Goal: Task Accomplishment & Management: Manage account settings

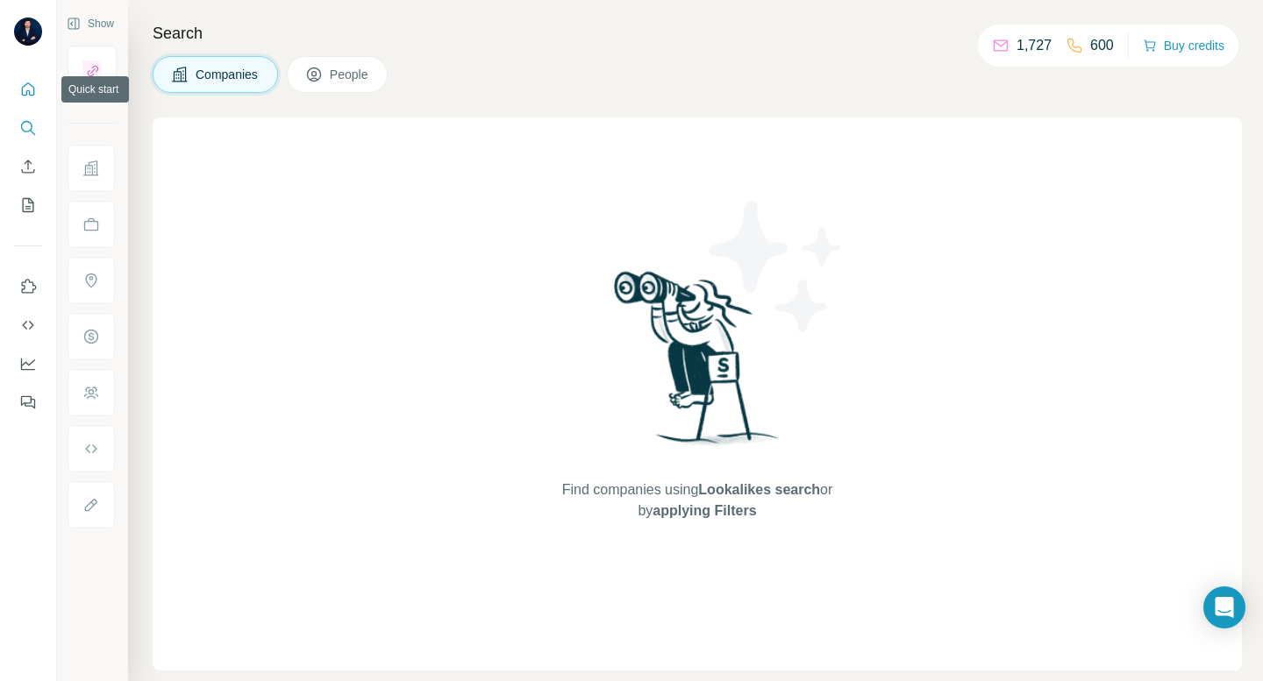
click at [32, 96] on icon "Quick start" at bounding box center [28, 90] width 18 height 18
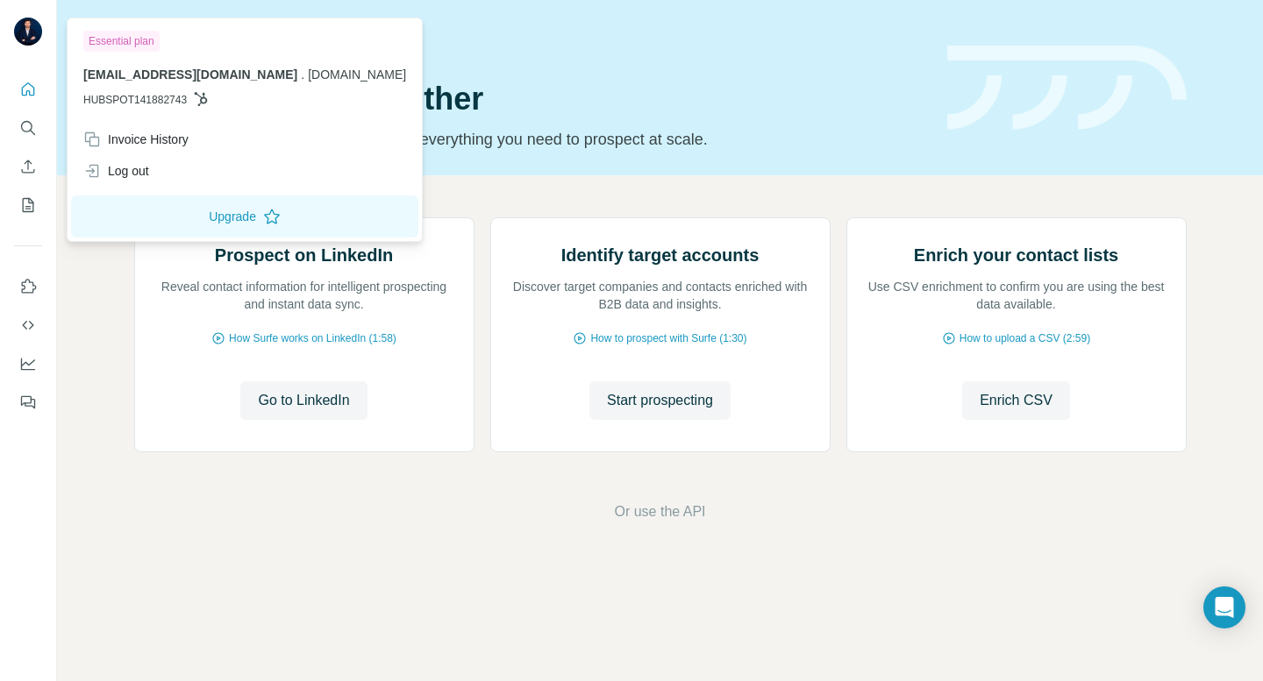
click at [25, 27] on img at bounding box center [28, 32] width 28 height 28
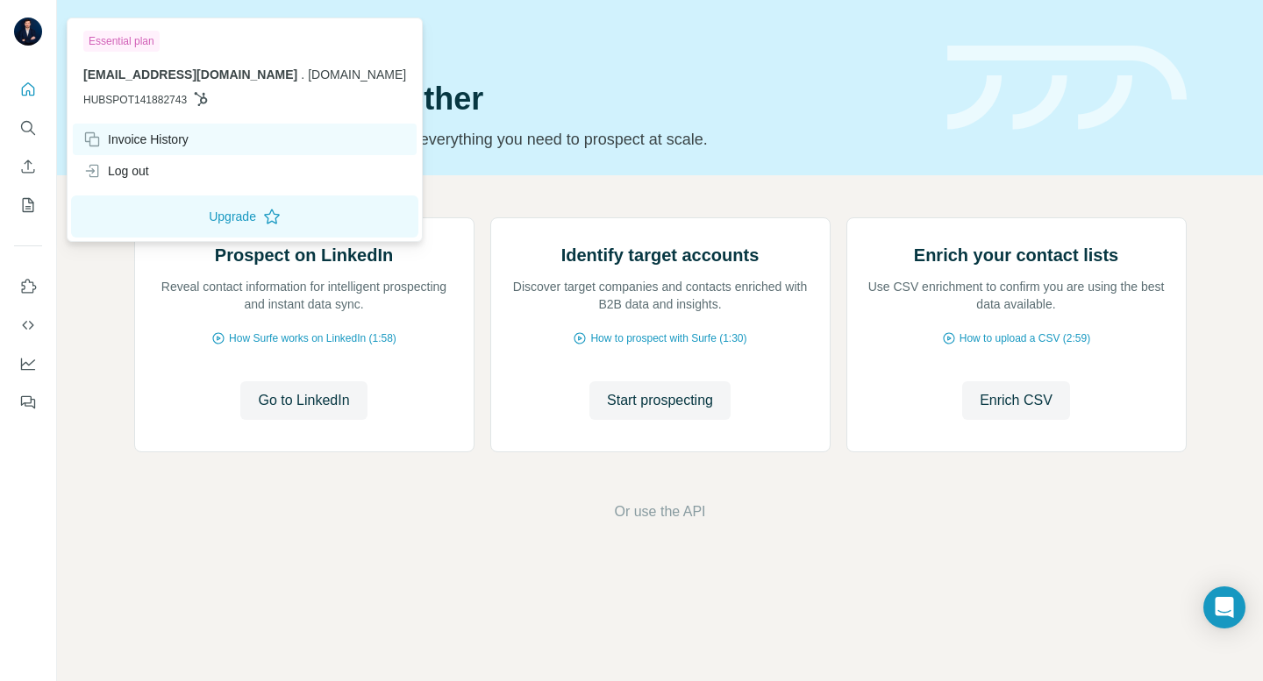
click at [135, 140] on div "Invoice History" at bounding box center [135, 140] width 105 height 18
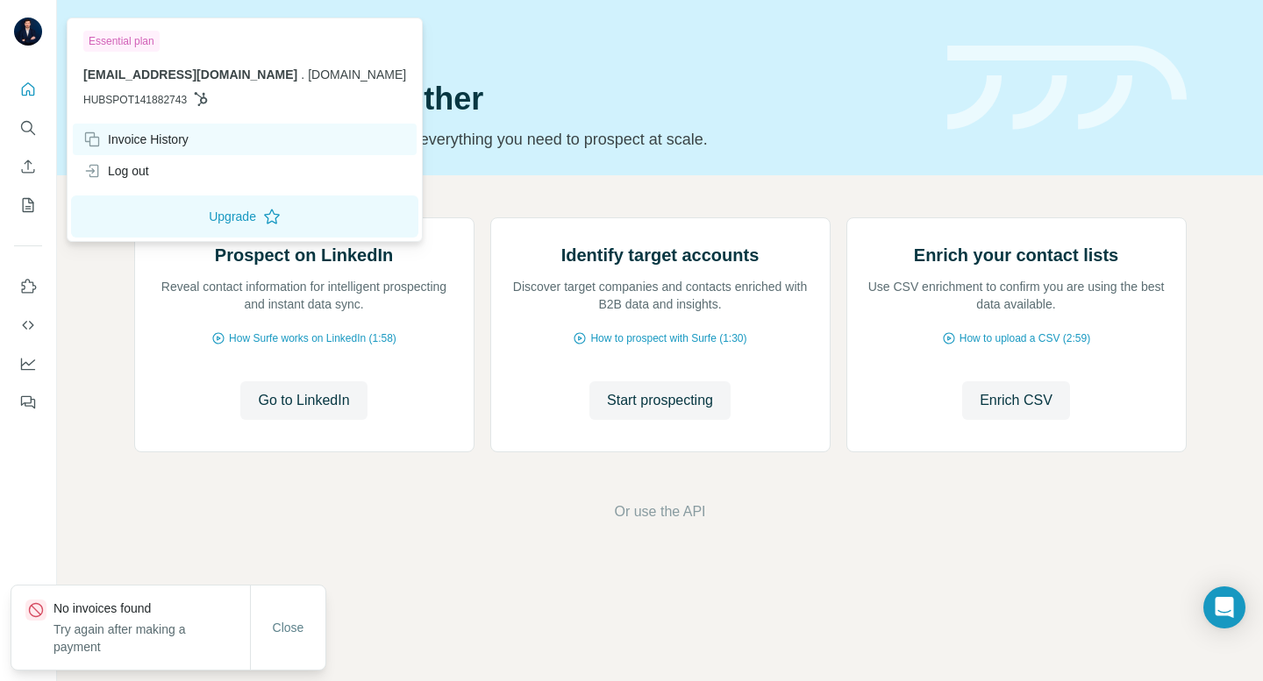
click at [135, 140] on div "Invoice History" at bounding box center [135, 140] width 105 height 18
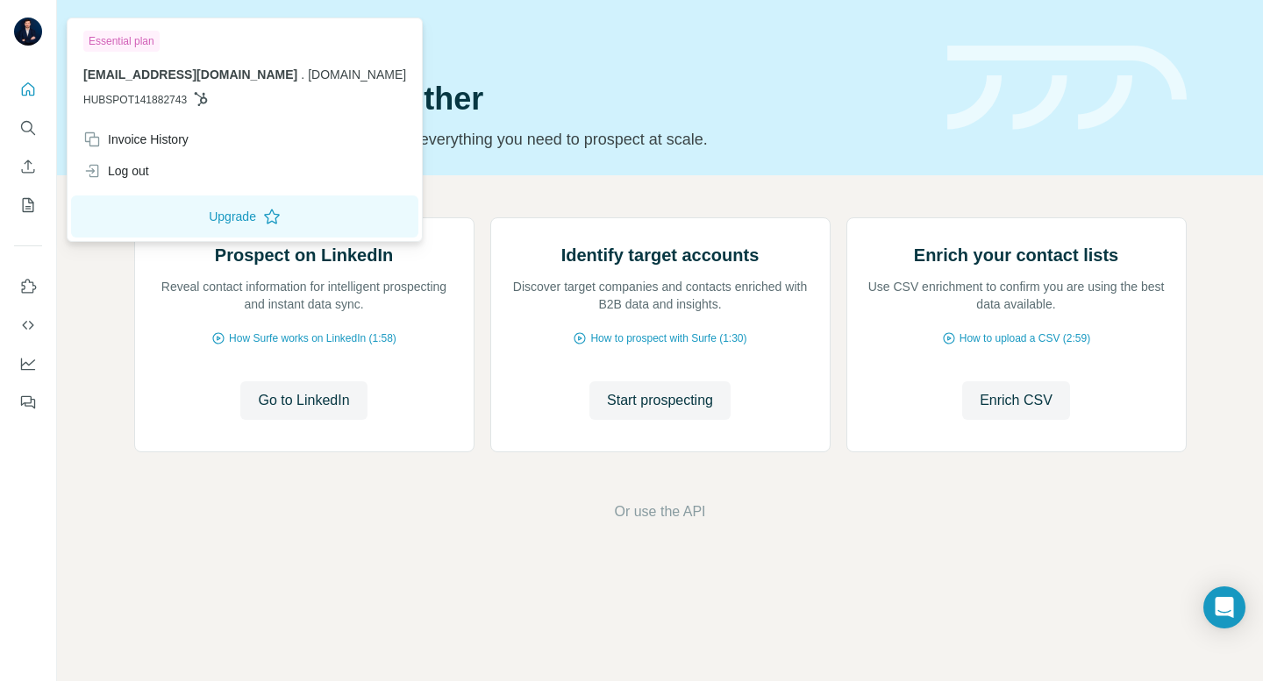
click at [132, 39] on div "Essential plan" at bounding box center [121, 41] width 76 height 21
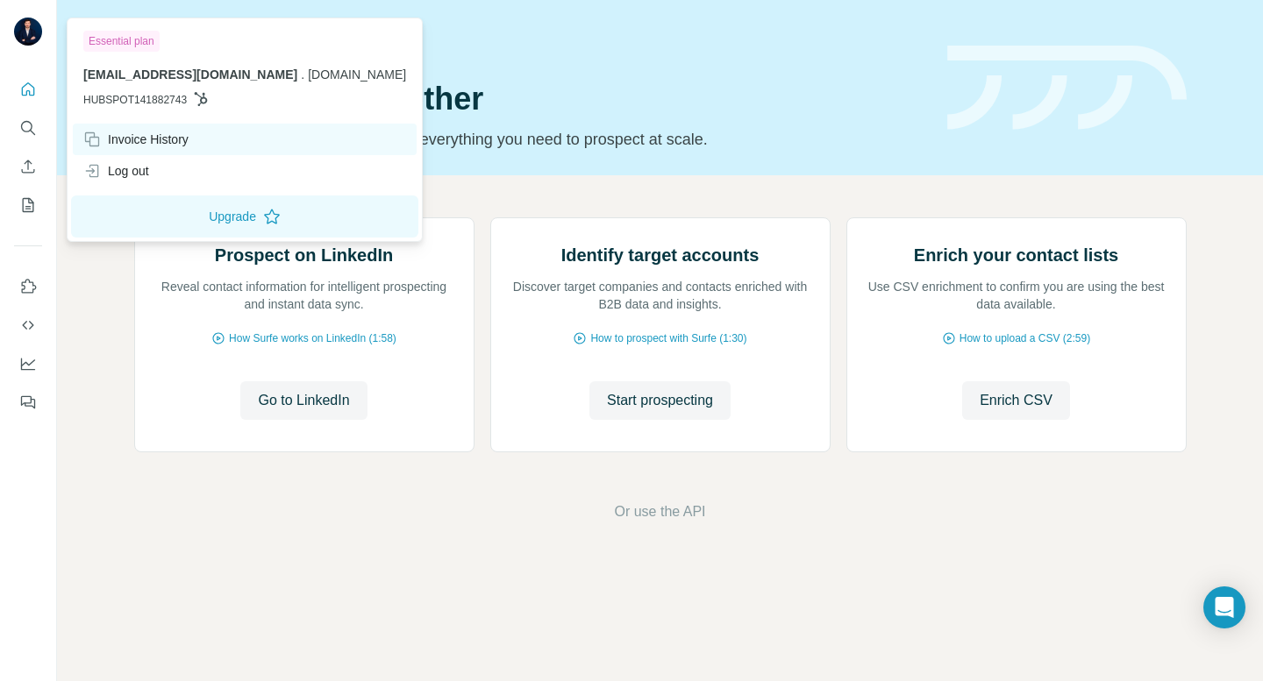
click at [148, 144] on div "Invoice History" at bounding box center [135, 140] width 105 height 18
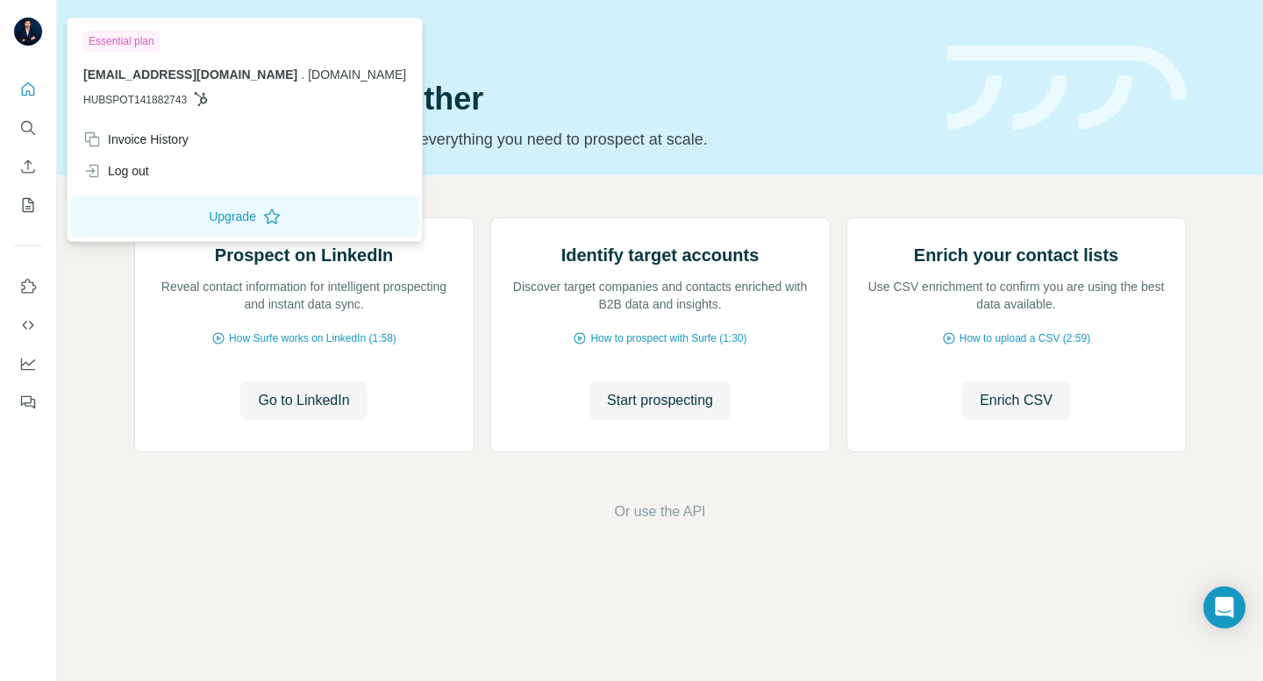
click at [120, 39] on div "Essential plan" at bounding box center [121, 41] width 76 height 21
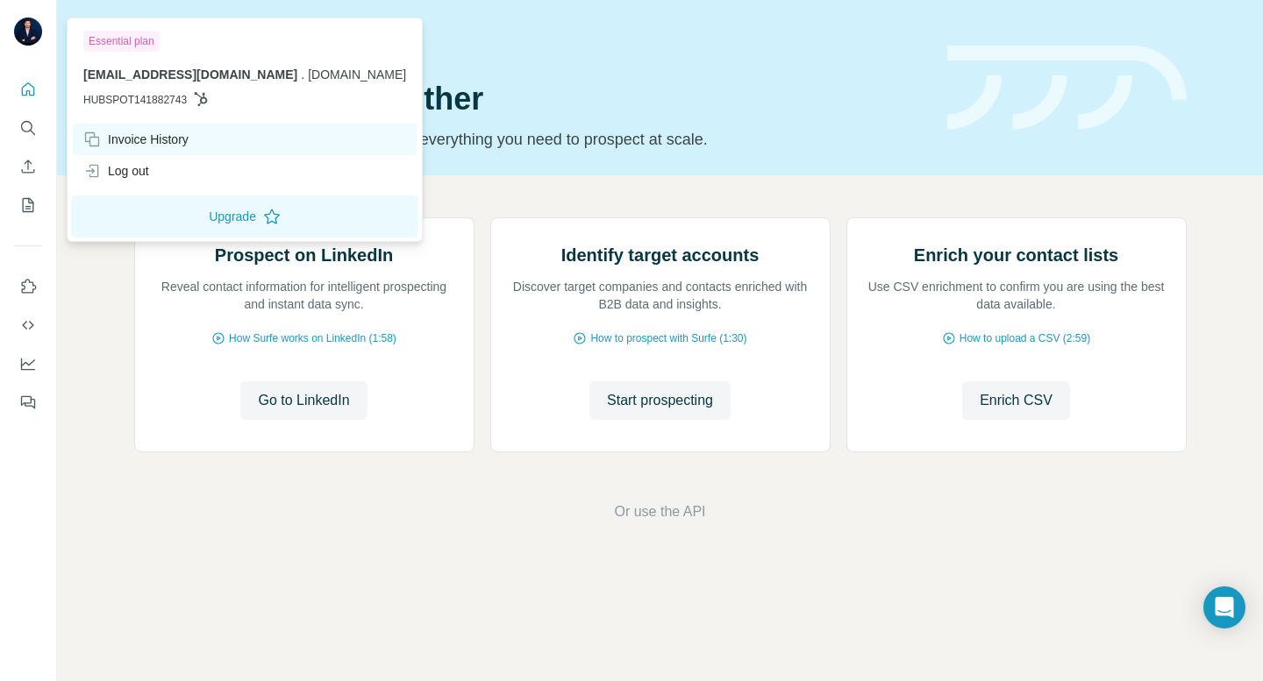
click at [150, 134] on div "Invoice History" at bounding box center [135, 140] width 105 height 18
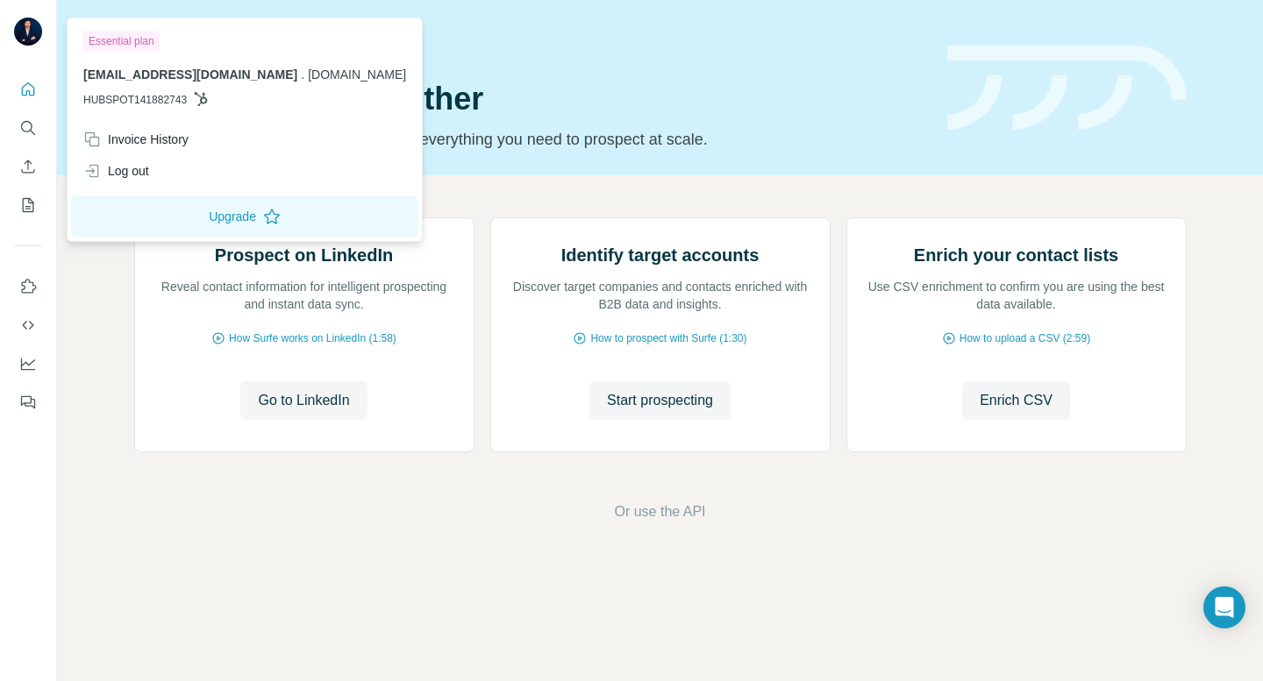
click at [28, 38] on img at bounding box center [28, 32] width 28 height 28
click at [30, 38] on img at bounding box center [28, 32] width 28 height 28
